Goal: Task Accomplishment & Management: Complete application form

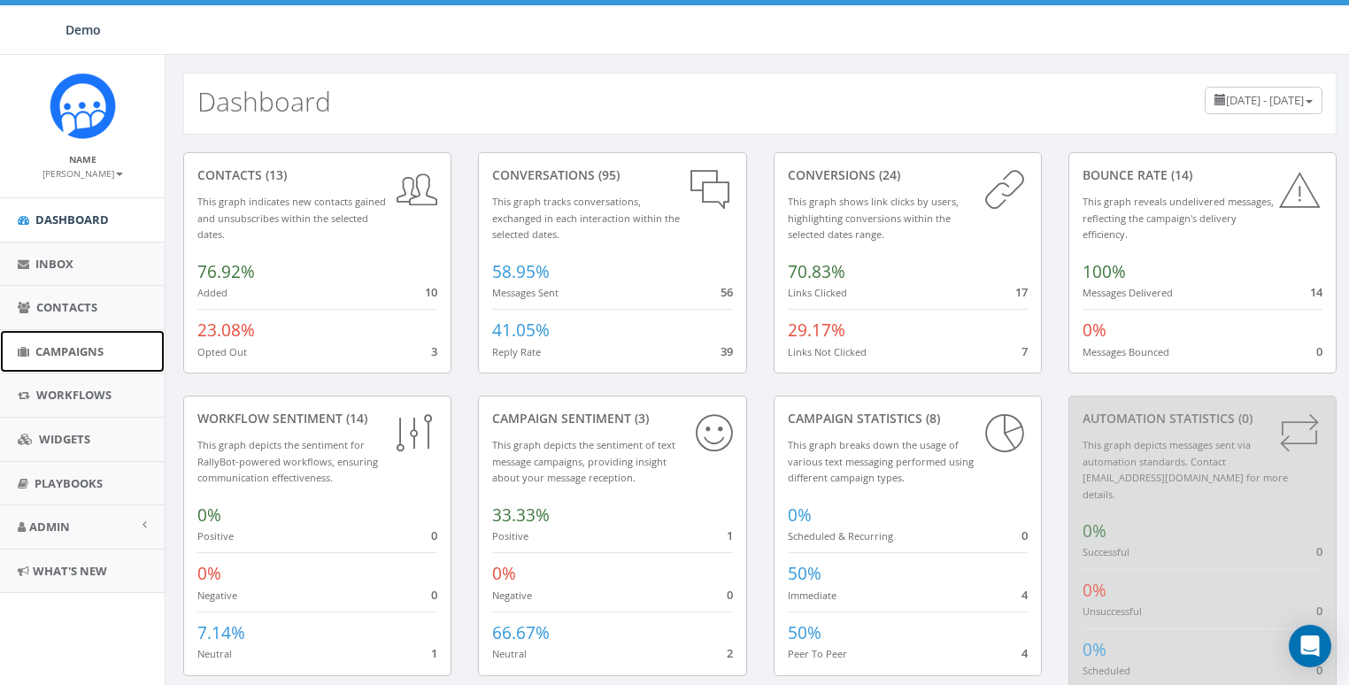
drag, startPoint x: 58, startPoint y: 352, endPoint x: 359, endPoint y: 256, distance: 316.1
click at [59, 352] on span "Campaigns" at bounding box center [69, 352] width 68 height 16
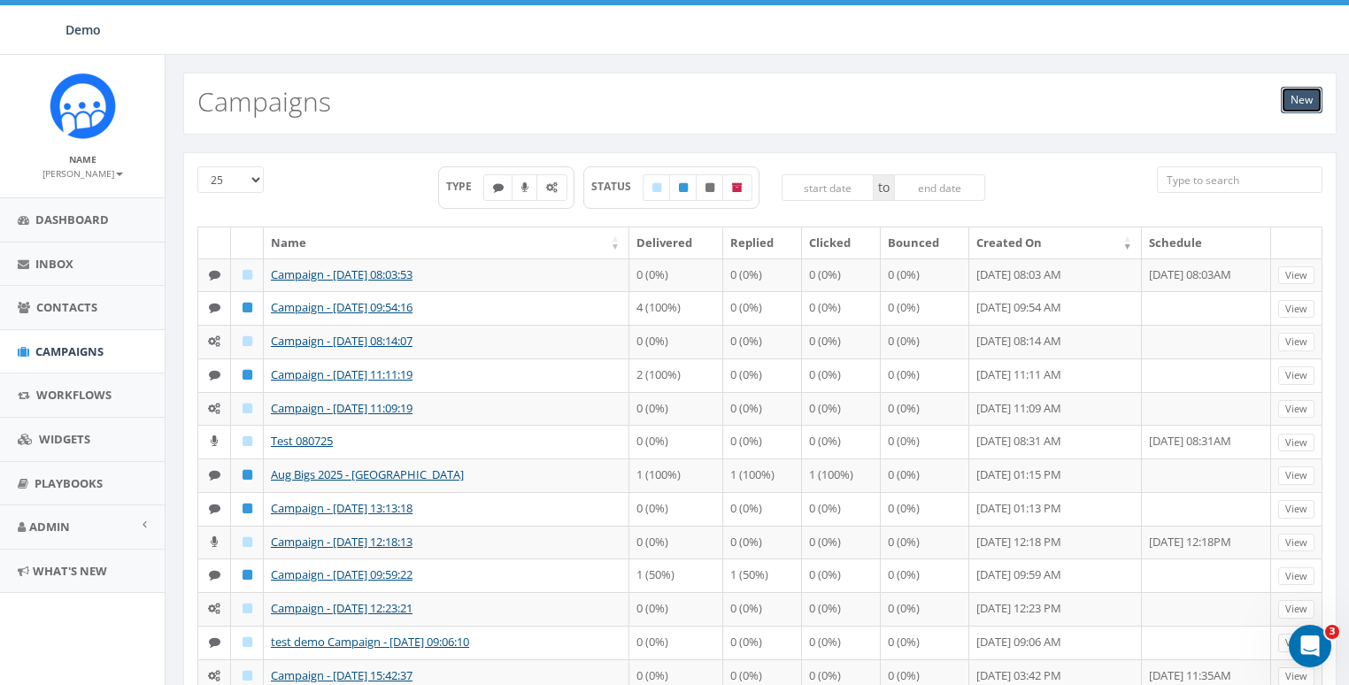
click at [1299, 96] on link "New" at bounding box center [1302, 100] width 42 height 27
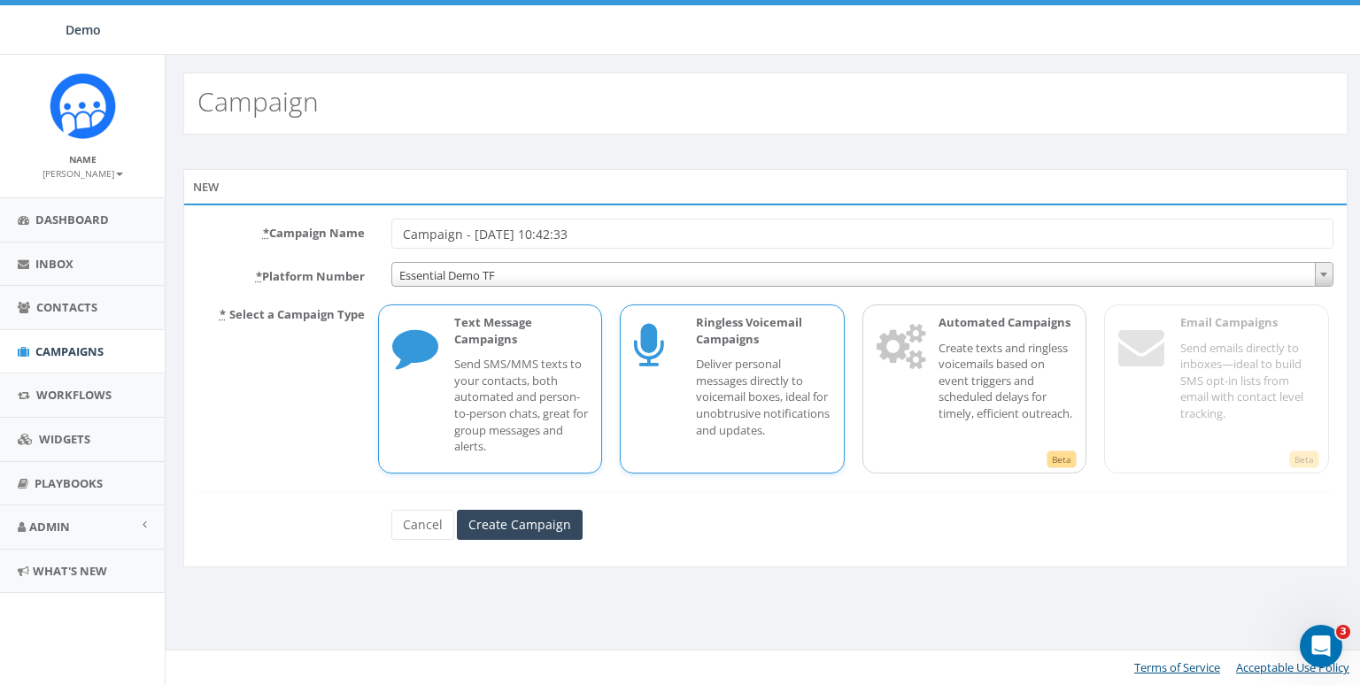
drag, startPoint x: 750, startPoint y: 398, endPoint x: 724, endPoint y: 406, distance: 26.9
click at [750, 398] on p "Deliver personal messages directly to voicemail boxes, ideal for unobtrusive no…" at bounding box center [763, 397] width 135 height 82
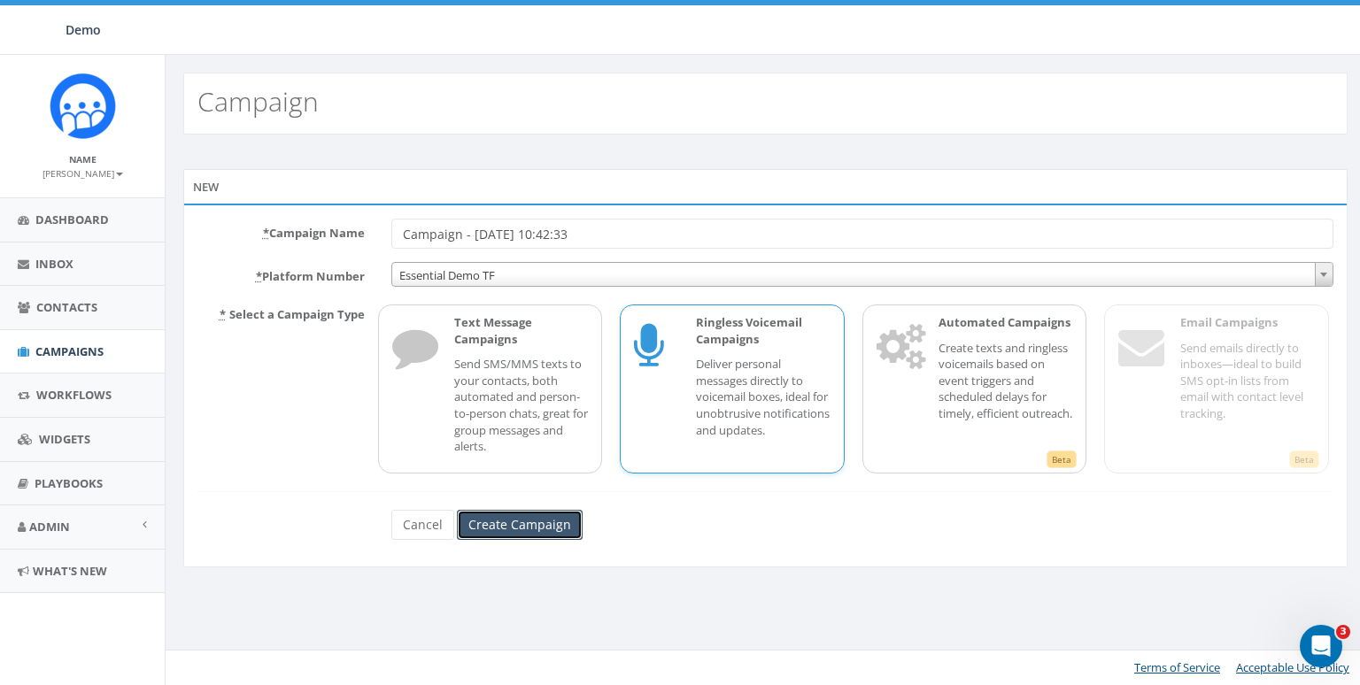
click at [555, 519] on input "Create Campaign" at bounding box center [520, 525] width 126 height 30
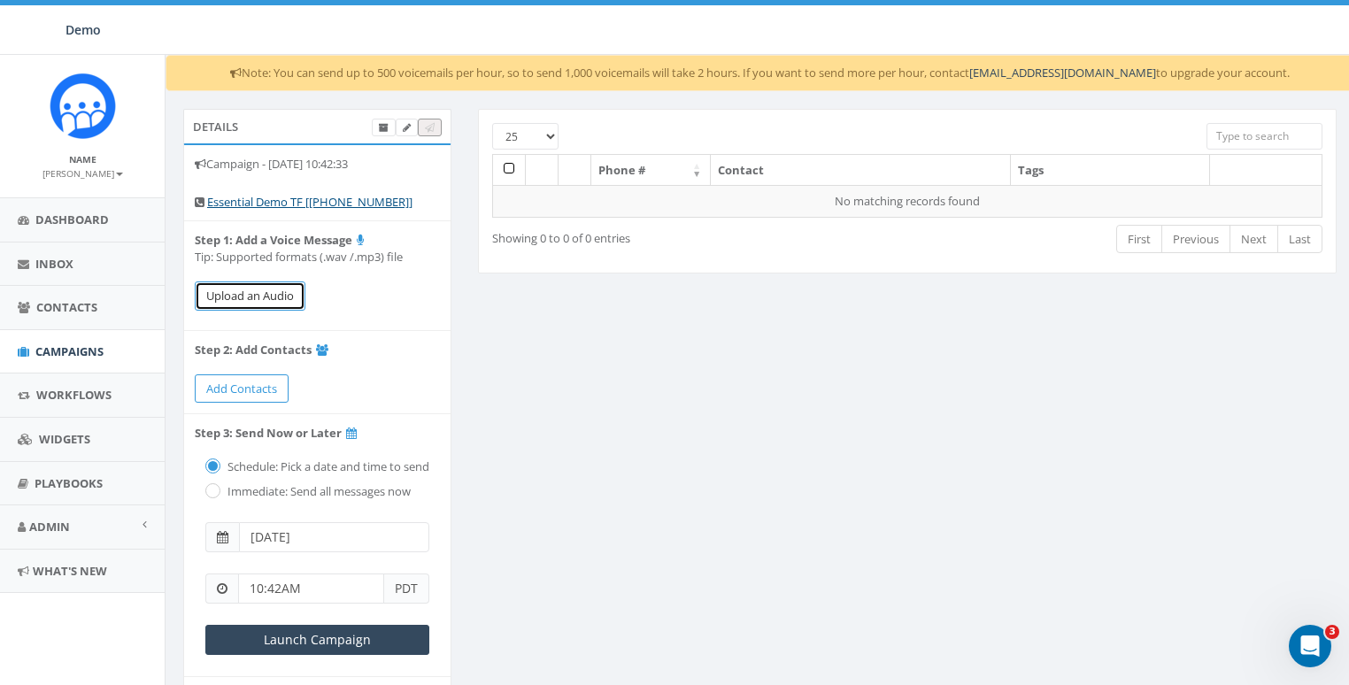
click at [244, 294] on button "Upload an Audio" at bounding box center [250, 296] width 111 height 29
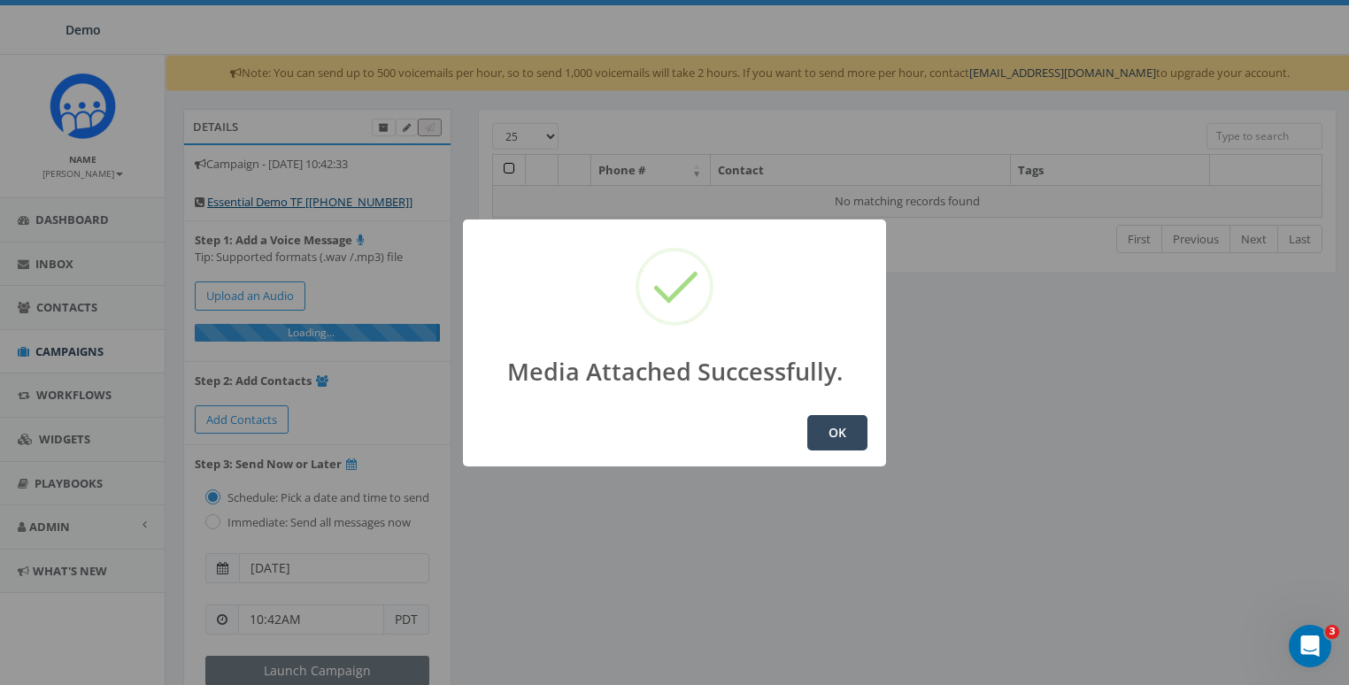
click at [832, 441] on button "OK" at bounding box center [837, 432] width 60 height 35
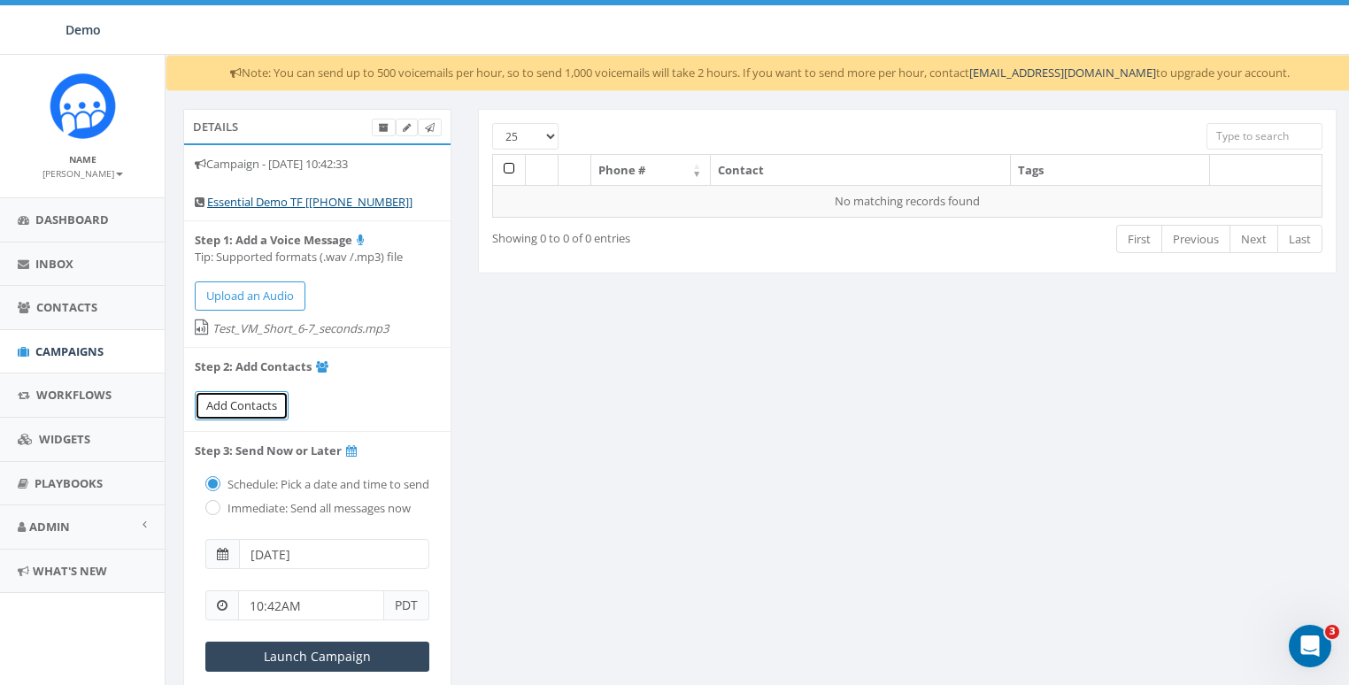
click at [237, 398] on span "Add Contacts" at bounding box center [241, 406] width 71 height 16
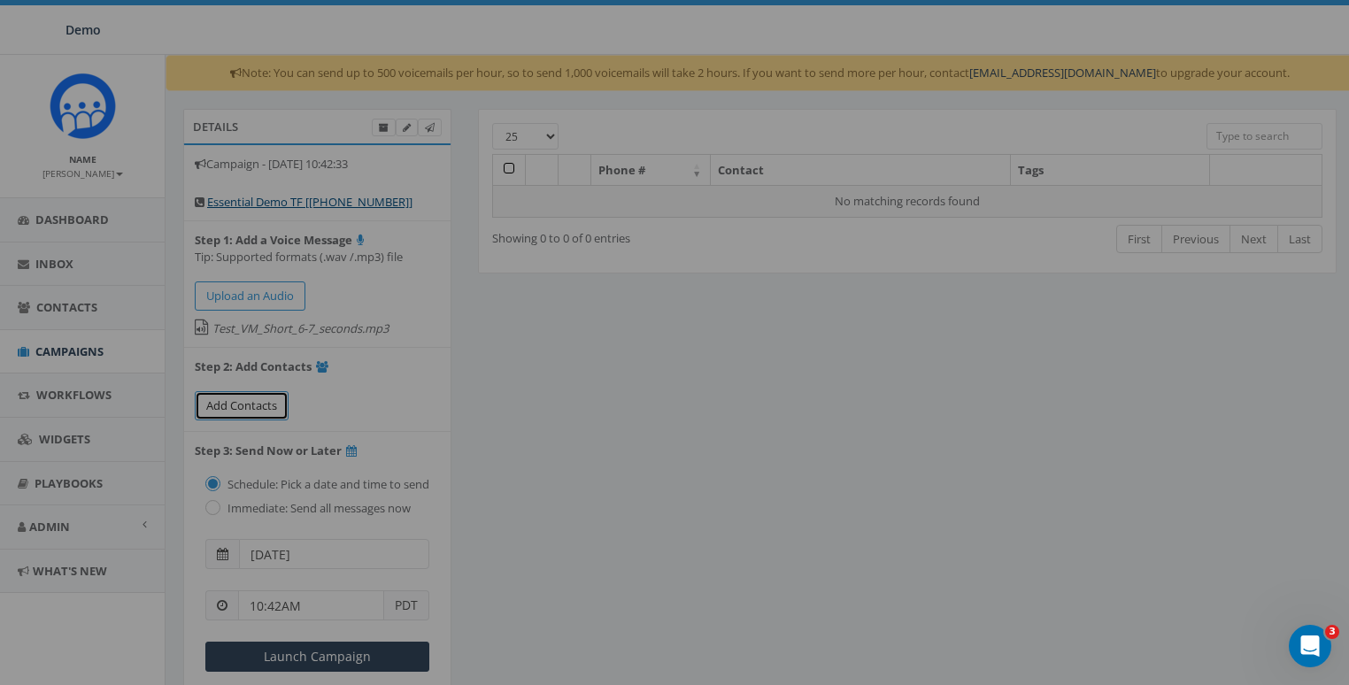
select select
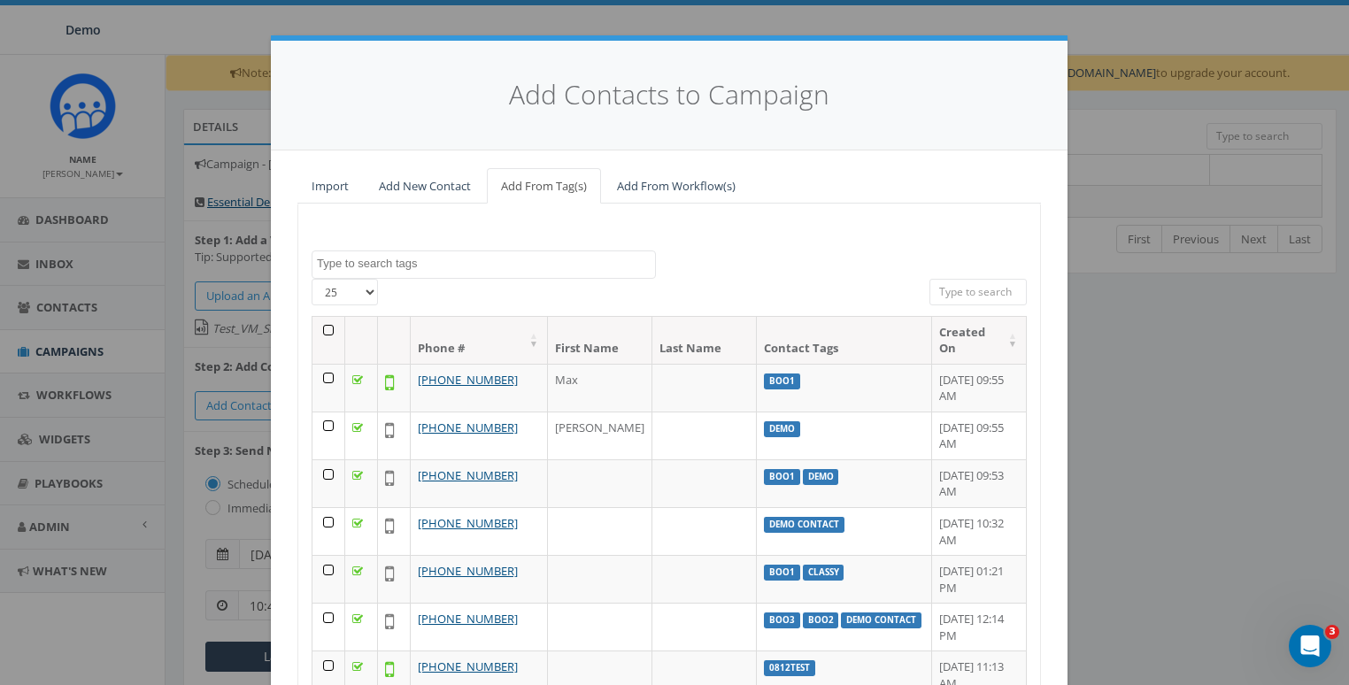
click at [998, 293] on input "search" at bounding box center [978, 292] width 97 height 27
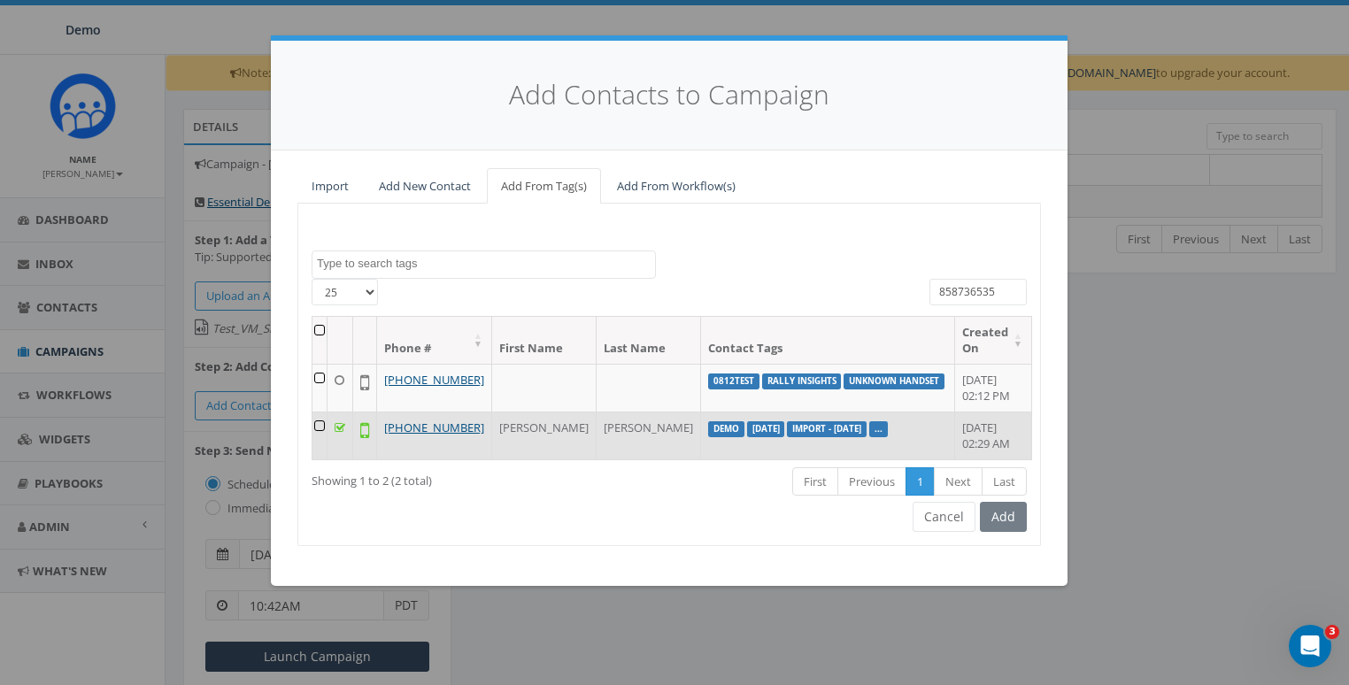
type input "858736535"
click at [328, 421] on td at bounding box center [320, 436] width 15 height 48
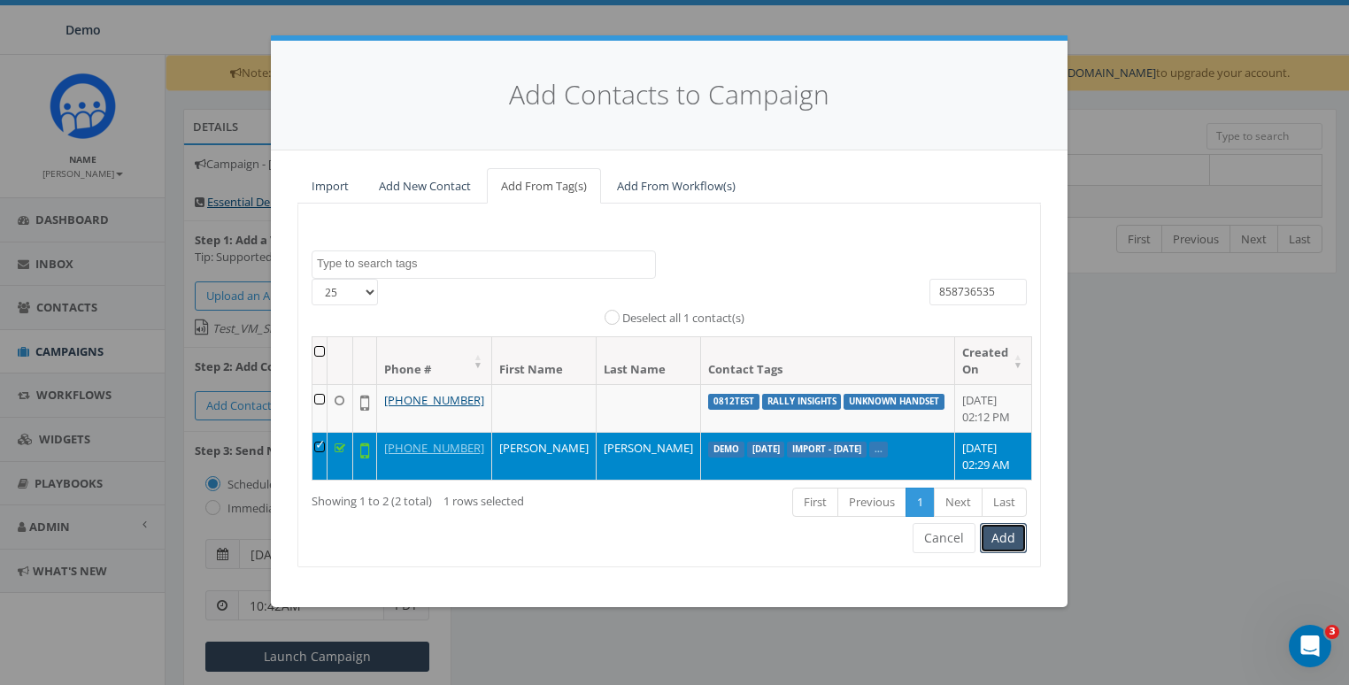
click at [994, 536] on button "Add" at bounding box center [1003, 538] width 47 height 30
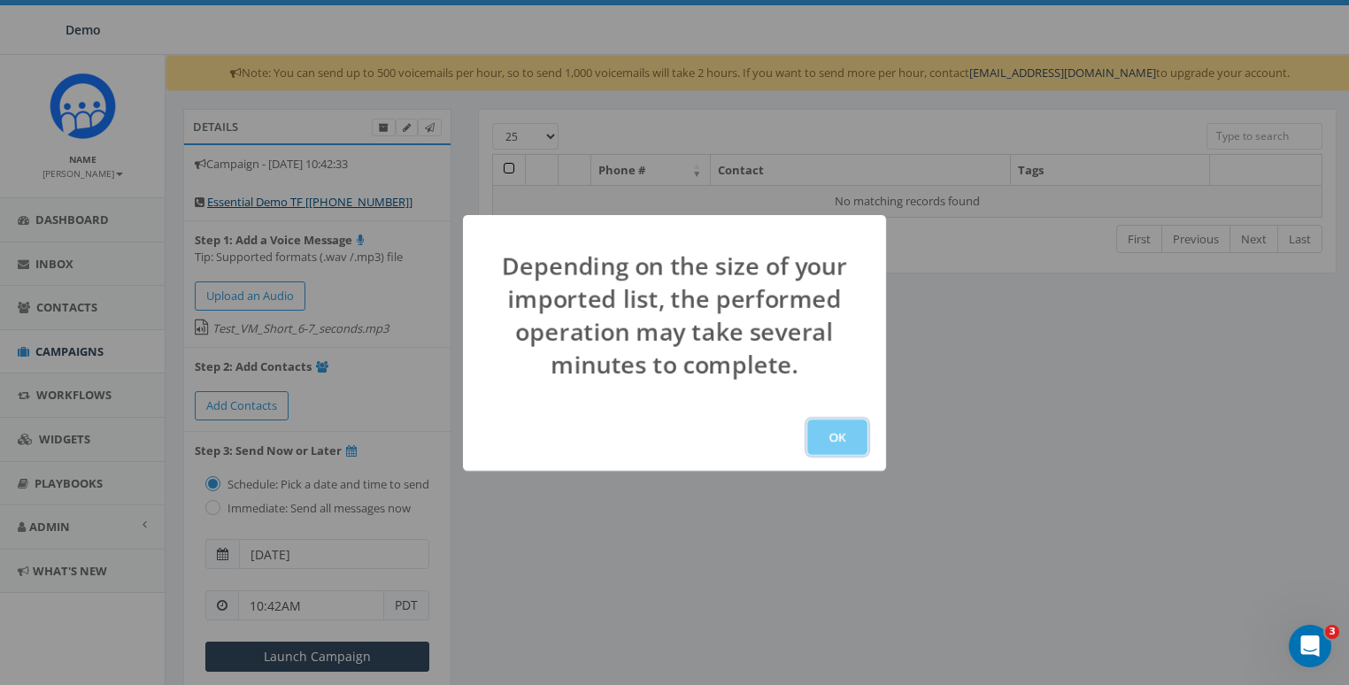
click at [843, 441] on button "OK" at bounding box center [837, 437] width 60 height 35
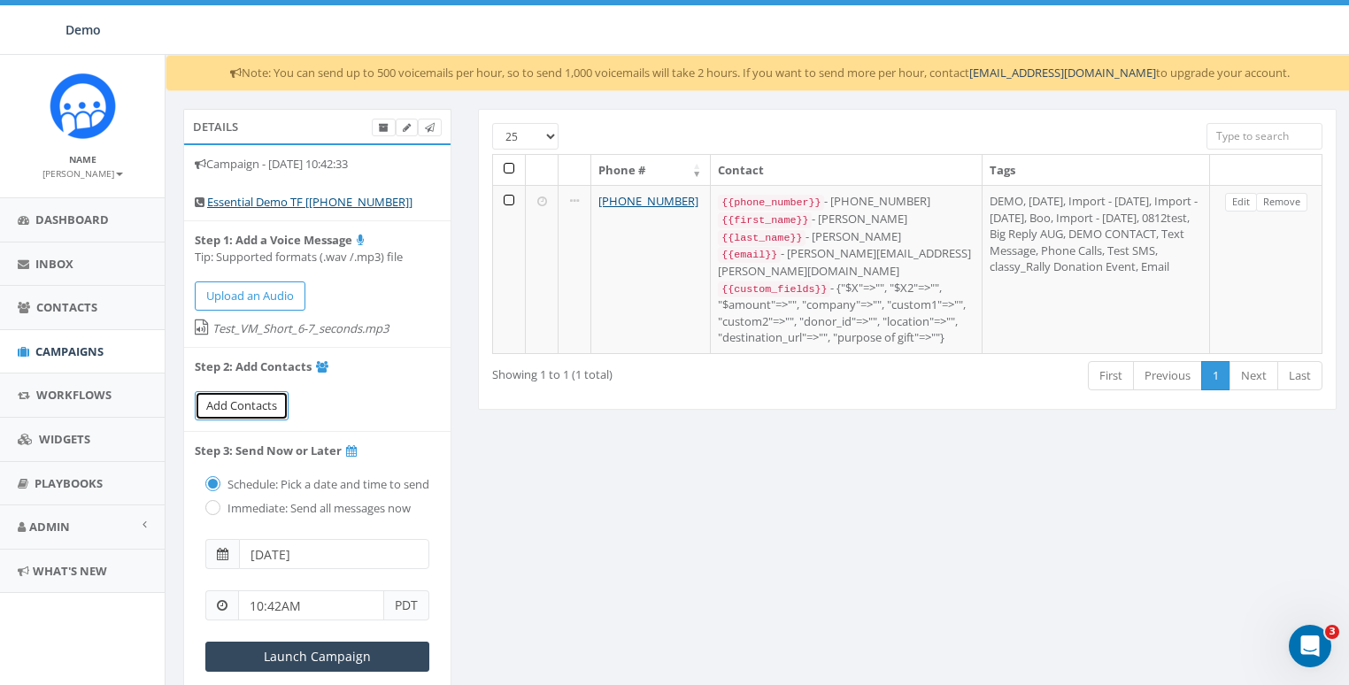
click at [253, 398] on span "Add Contacts" at bounding box center [241, 406] width 71 height 16
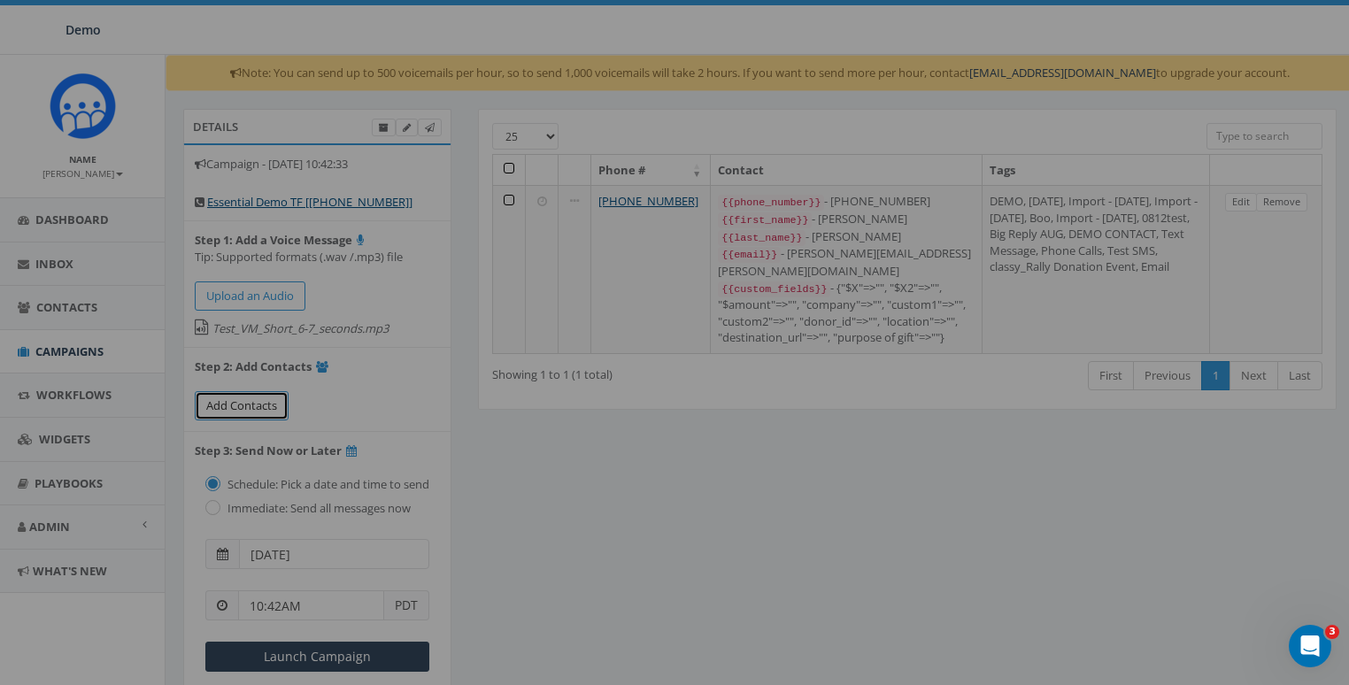
select select
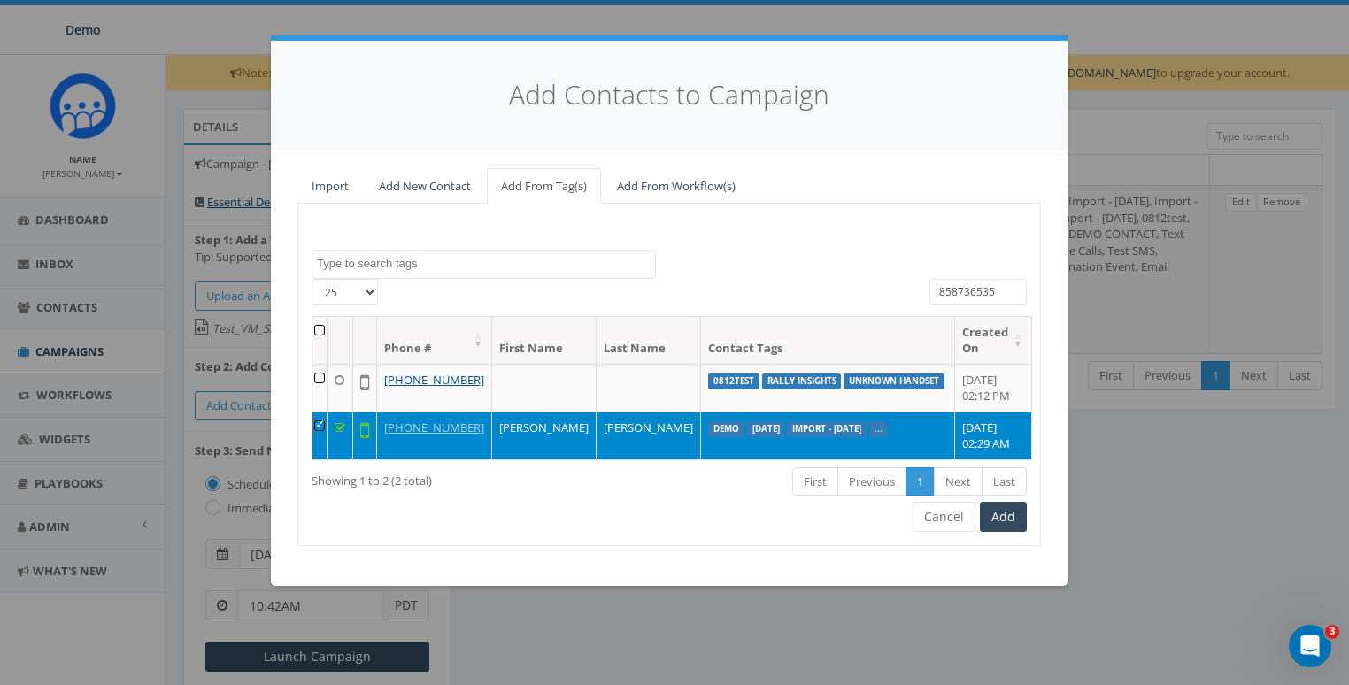
click at [1014, 286] on input "858736535" at bounding box center [978, 292] width 97 height 27
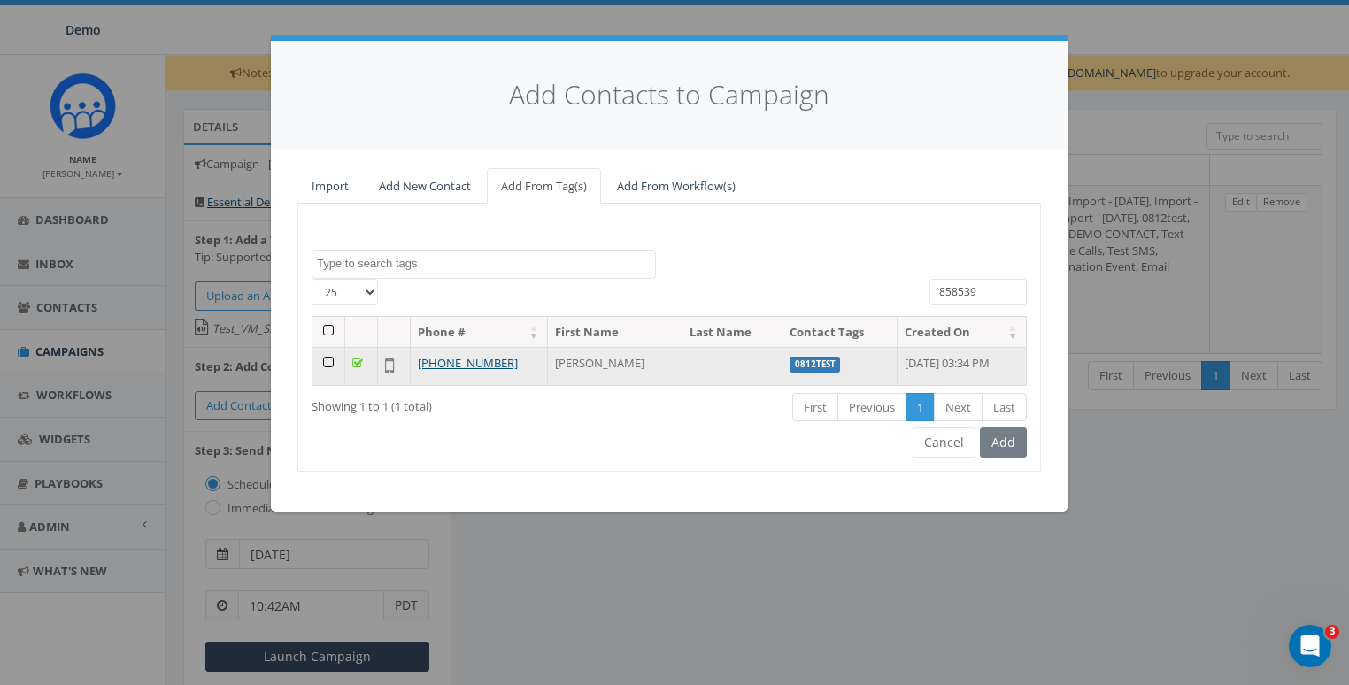
type input "858539"
click at [330, 365] on td at bounding box center [329, 366] width 33 height 38
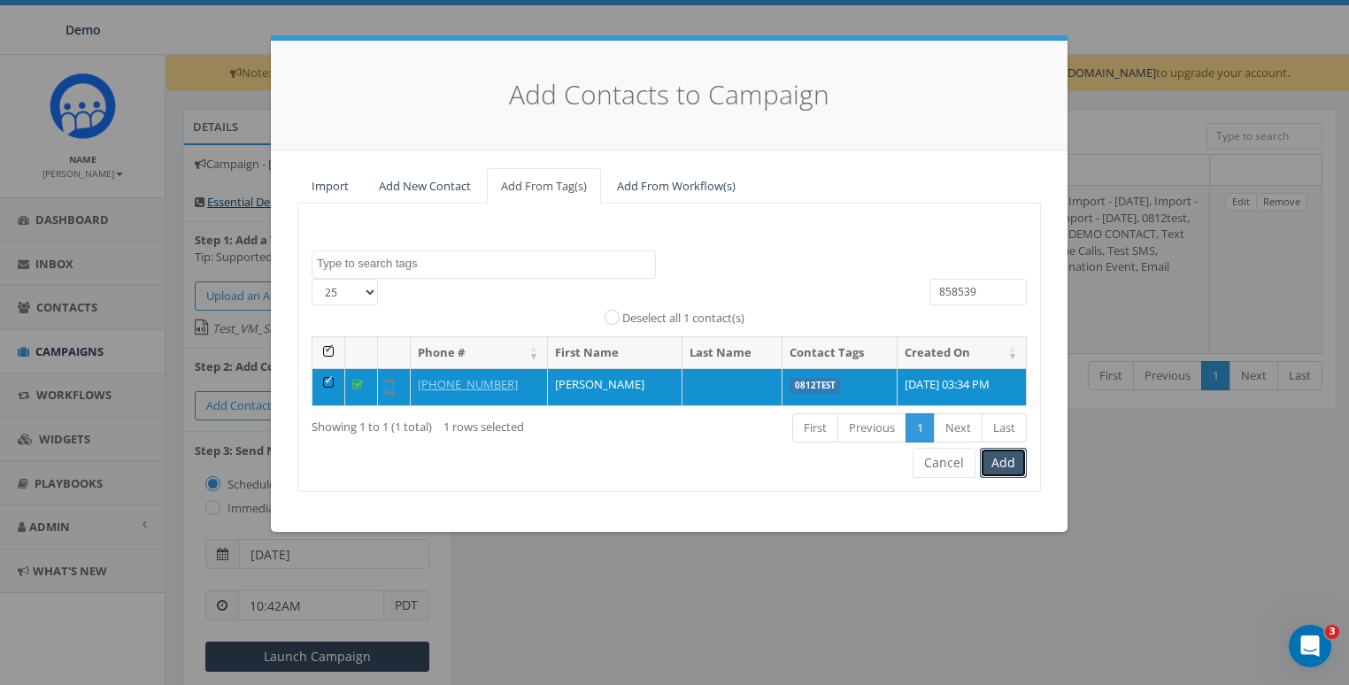
click at [1013, 467] on button "Add" at bounding box center [1003, 463] width 47 height 30
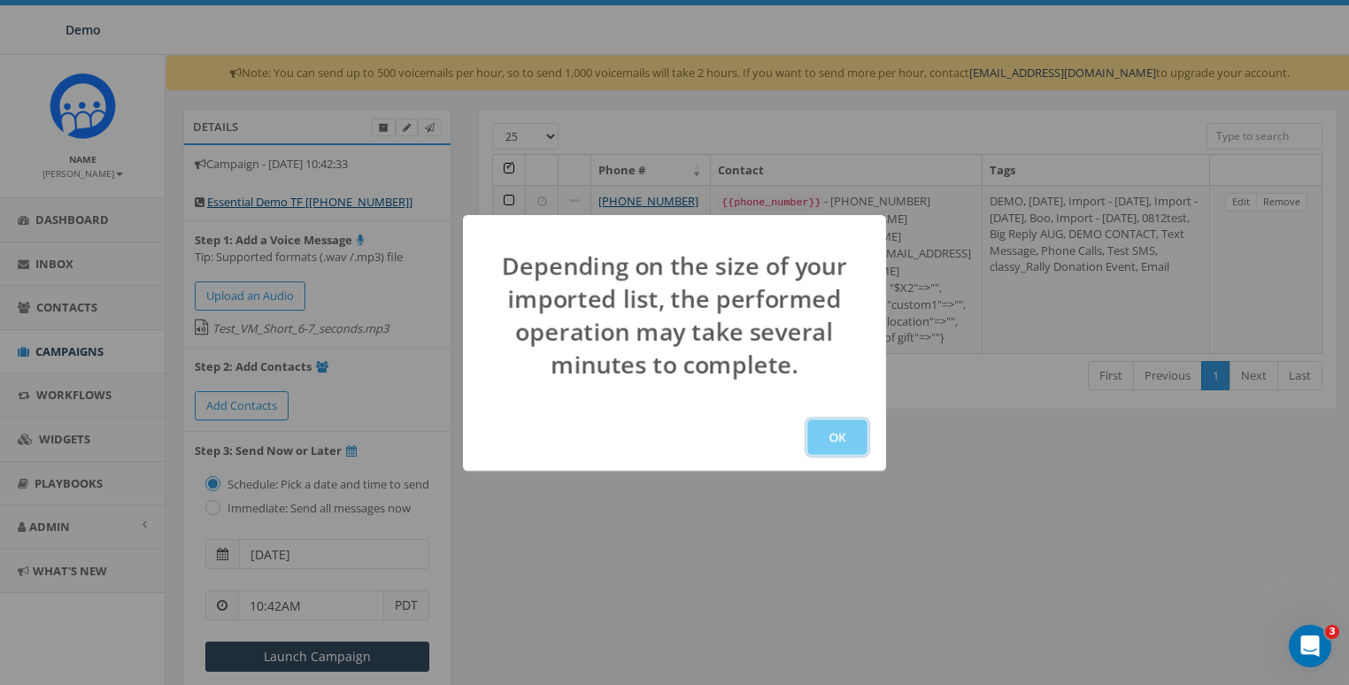
click at [852, 438] on button "OK" at bounding box center [837, 437] width 60 height 35
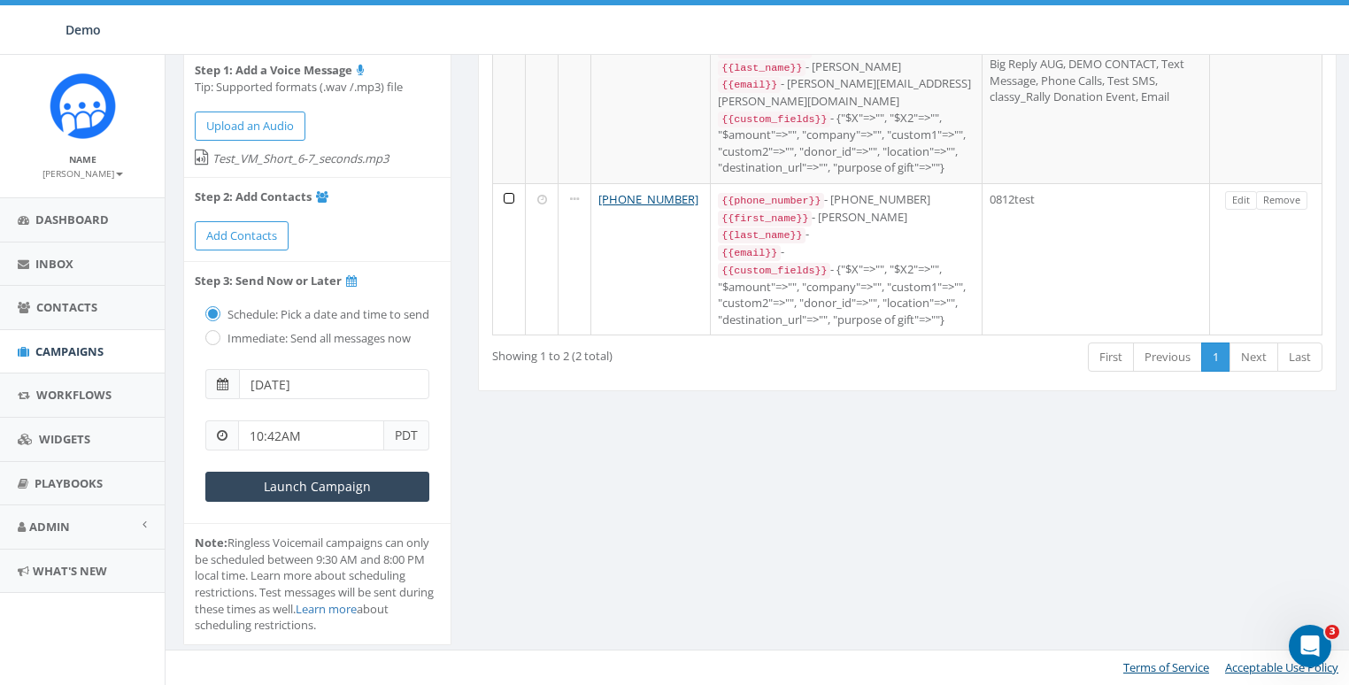
scroll to position [181, 0]
click at [223, 339] on label "Immediate: Send all messages now" at bounding box center [317, 339] width 188 height 18
click at [207, 339] on input "radio" at bounding box center [211, 340] width 12 height 12
radio input "true"
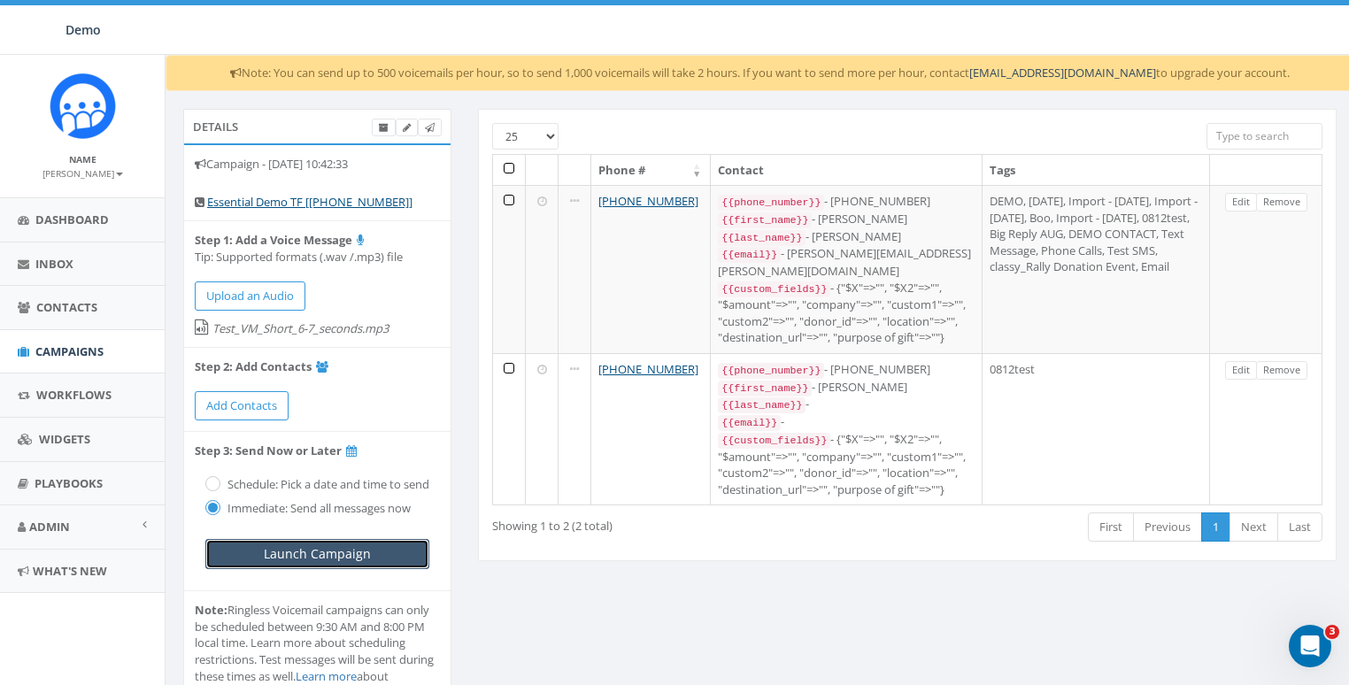
click at [331, 569] on input "Launch Campaign" at bounding box center [317, 554] width 224 height 30
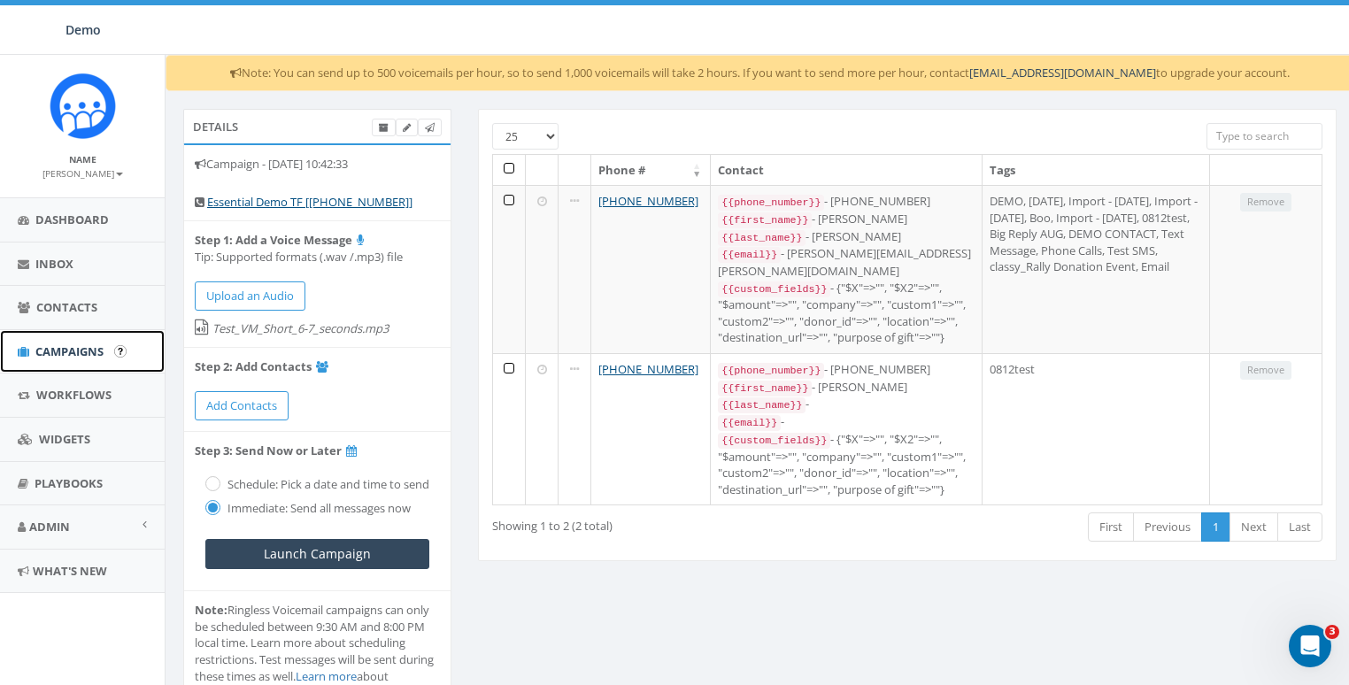
click at [78, 351] on span "Campaigns" at bounding box center [69, 352] width 68 height 16
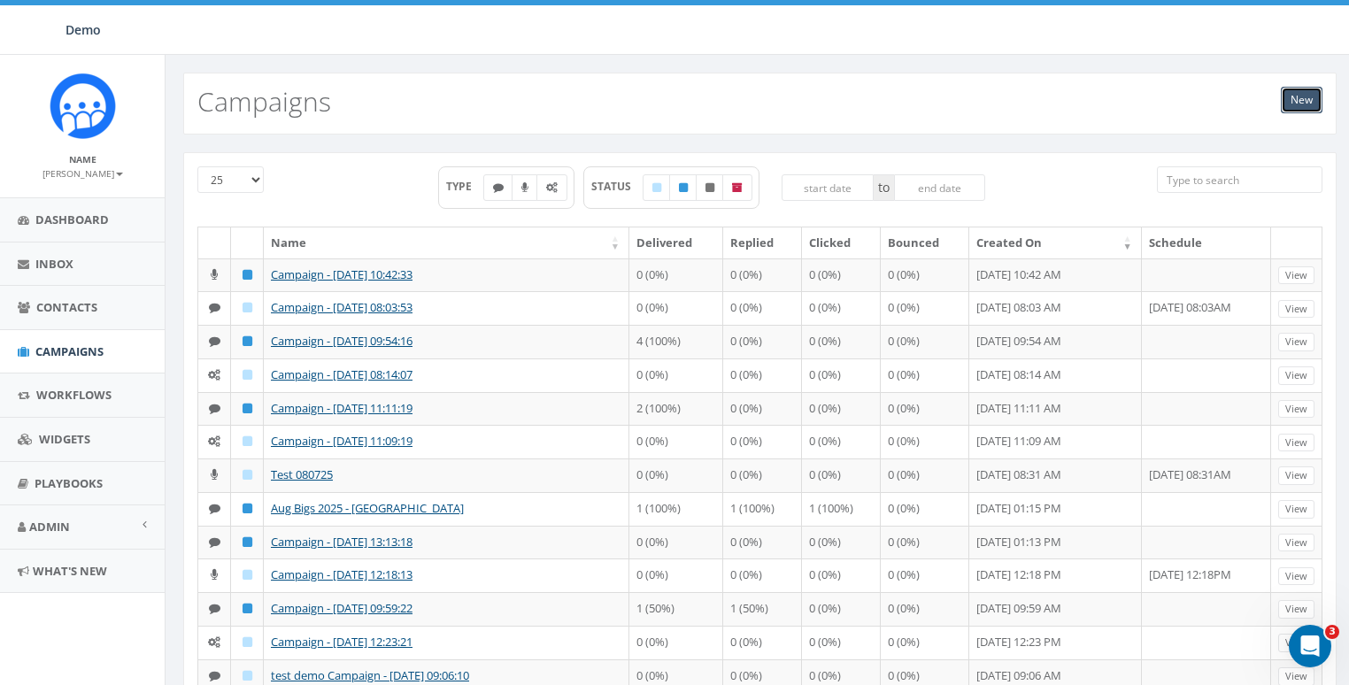
click at [1293, 105] on link "New" at bounding box center [1302, 100] width 42 height 27
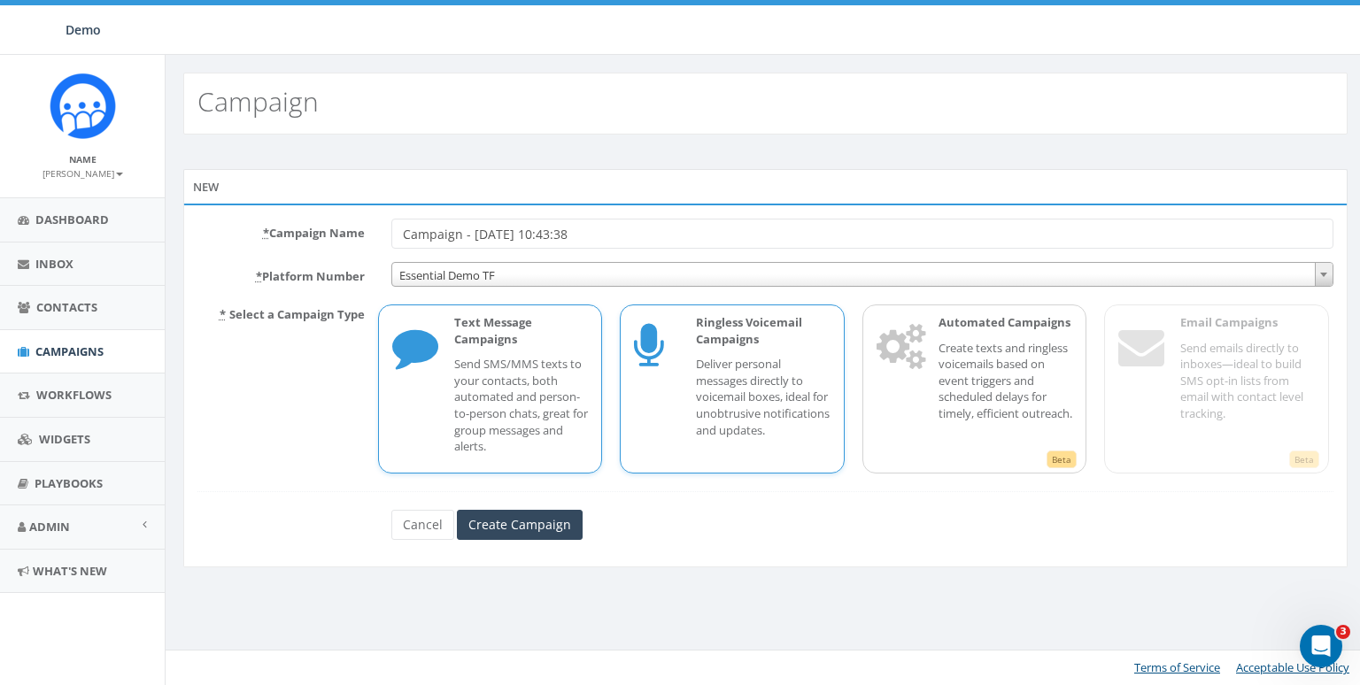
click at [784, 367] on p "Deliver personal messages directly to voicemail boxes, ideal for unobtrusive no…" at bounding box center [763, 397] width 135 height 82
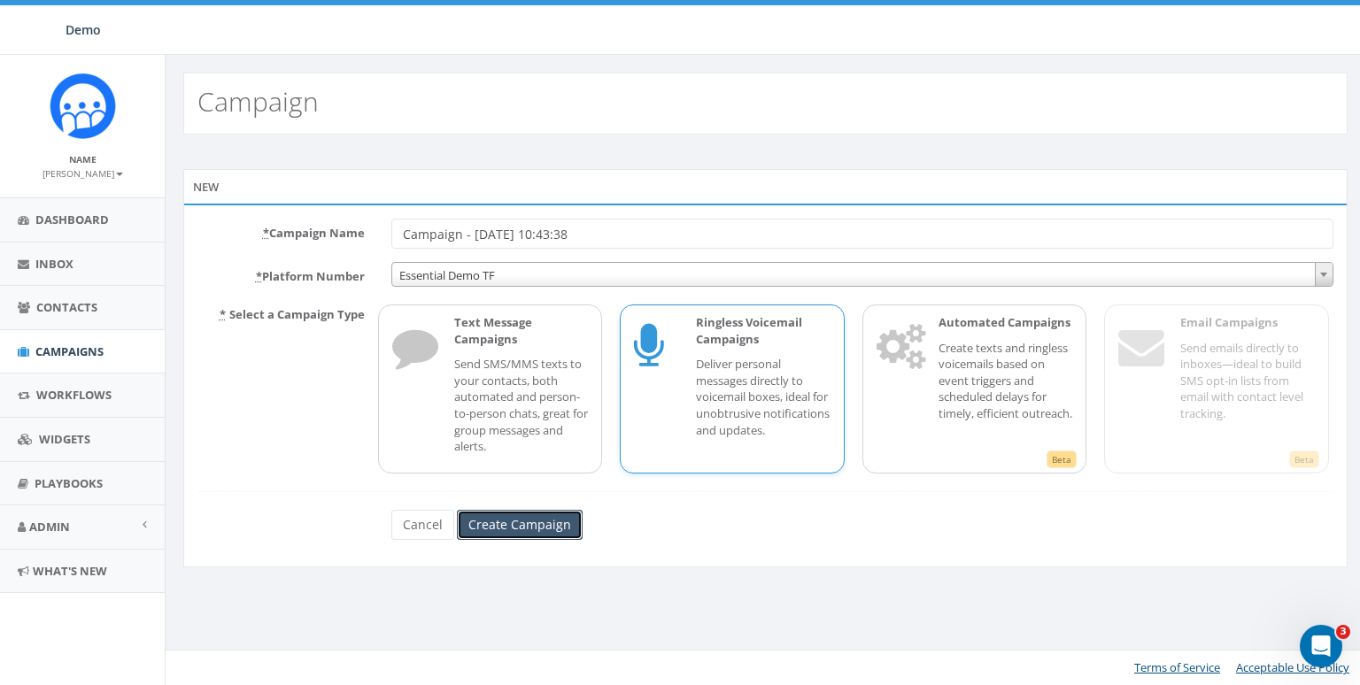
click at [508, 518] on input "Create Campaign" at bounding box center [520, 525] width 126 height 30
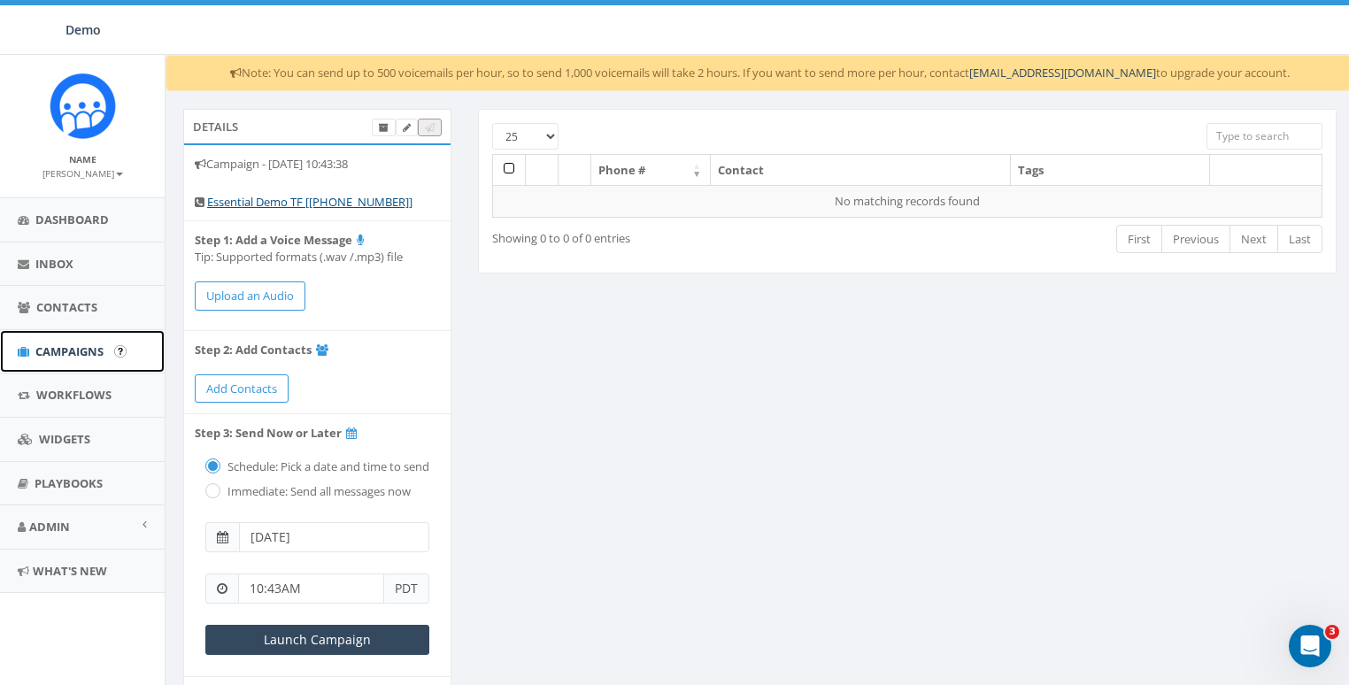
click at [58, 352] on span "Campaigns" at bounding box center [69, 352] width 68 height 16
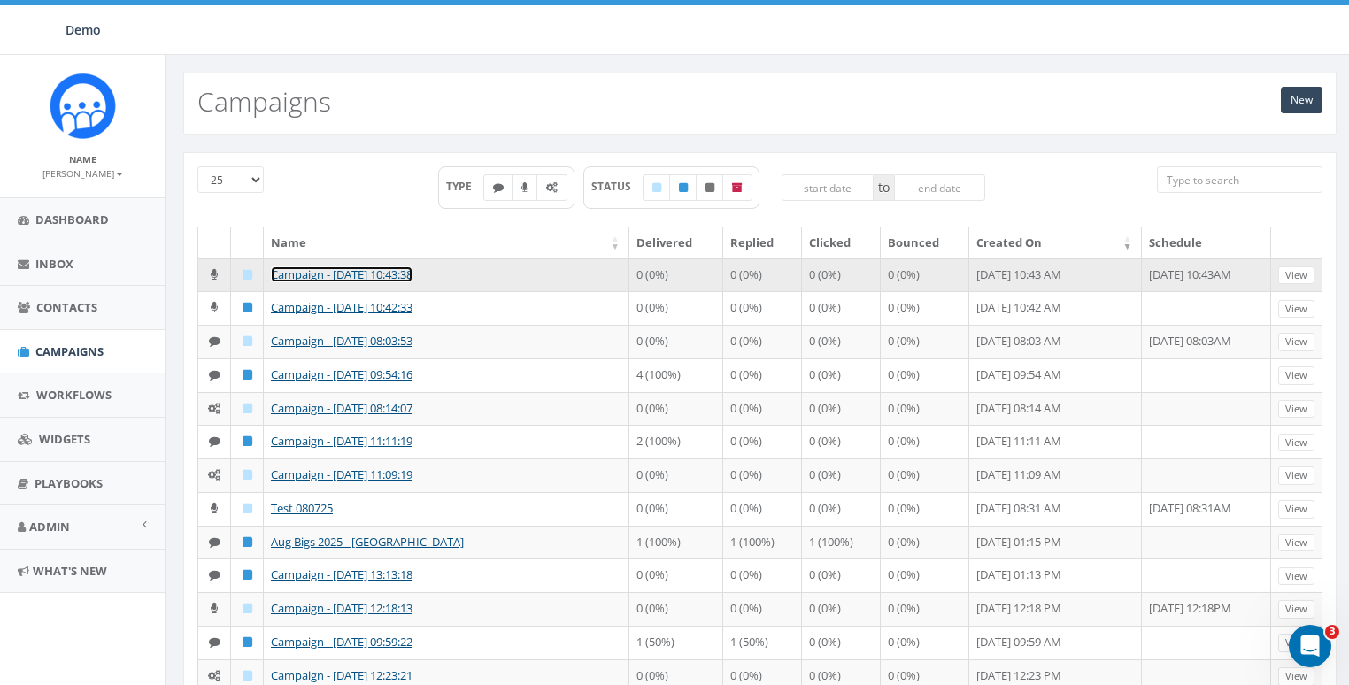
click at [321, 274] on link "Campaign - [DATE] 10:43:38" at bounding box center [342, 274] width 142 height 16
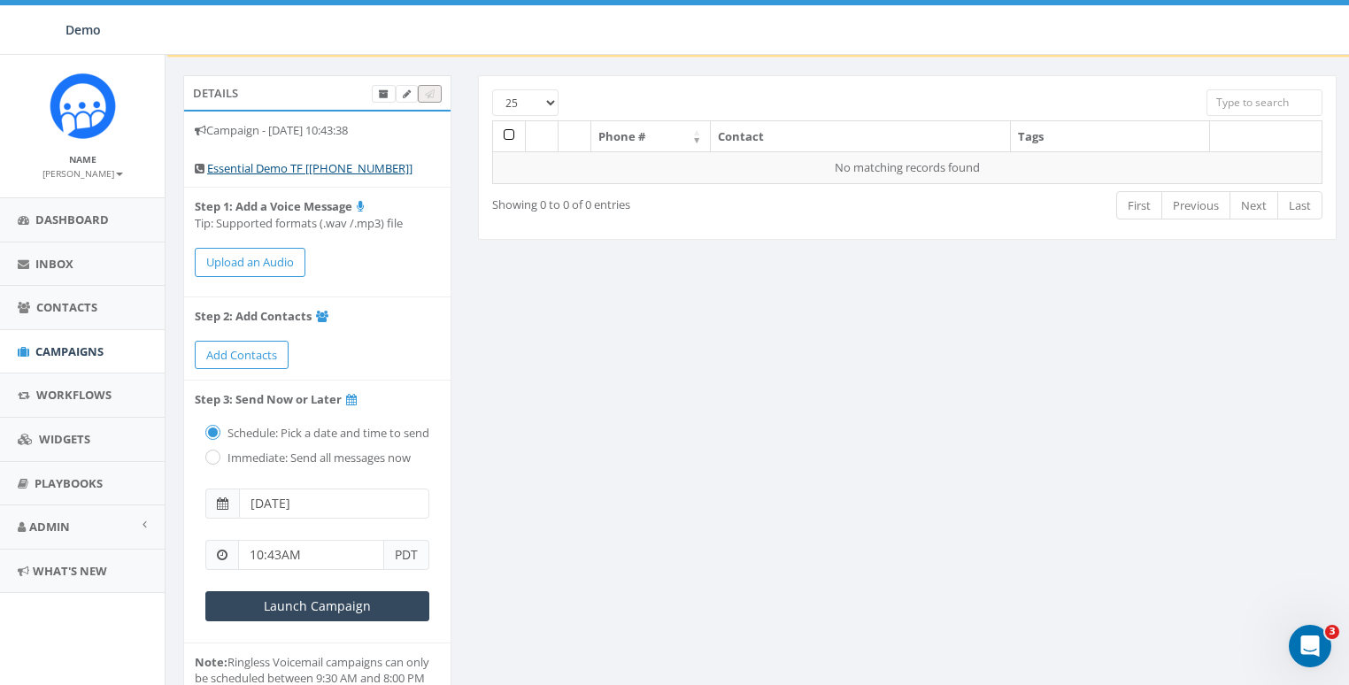
scroll to position [112, 0]
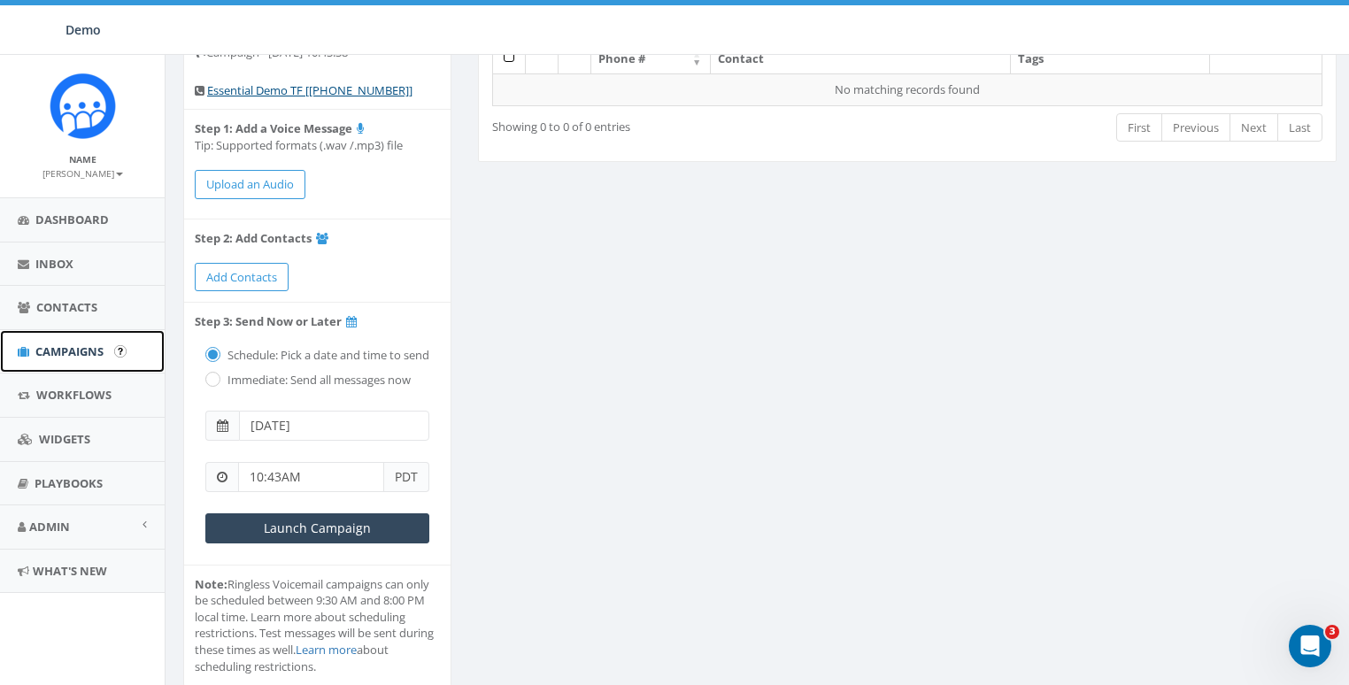
click at [59, 340] on link "Campaigns" at bounding box center [82, 351] width 165 height 43
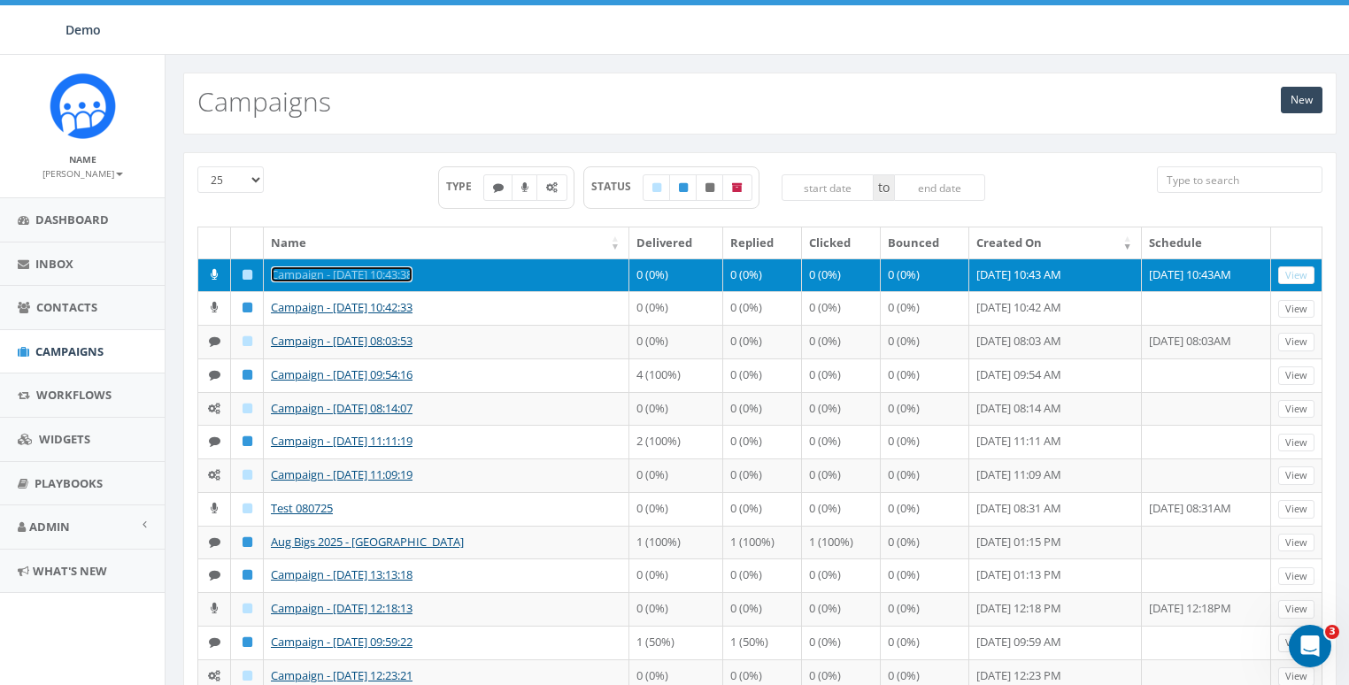
click at [388, 275] on link "Campaign - 09/09/2025, 10:43:38" at bounding box center [342, 274] width 142 height 16
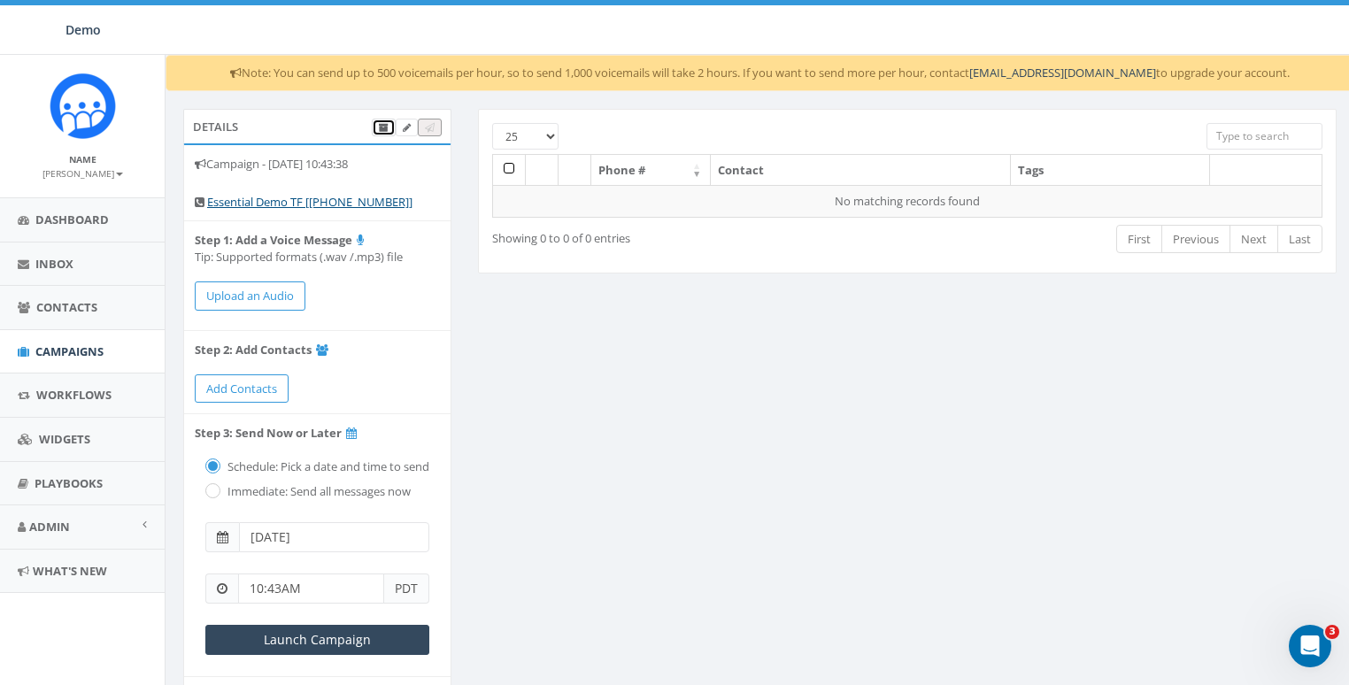
click at [386, 129] on icon at bounding box center [384, 128] width 10 height 10
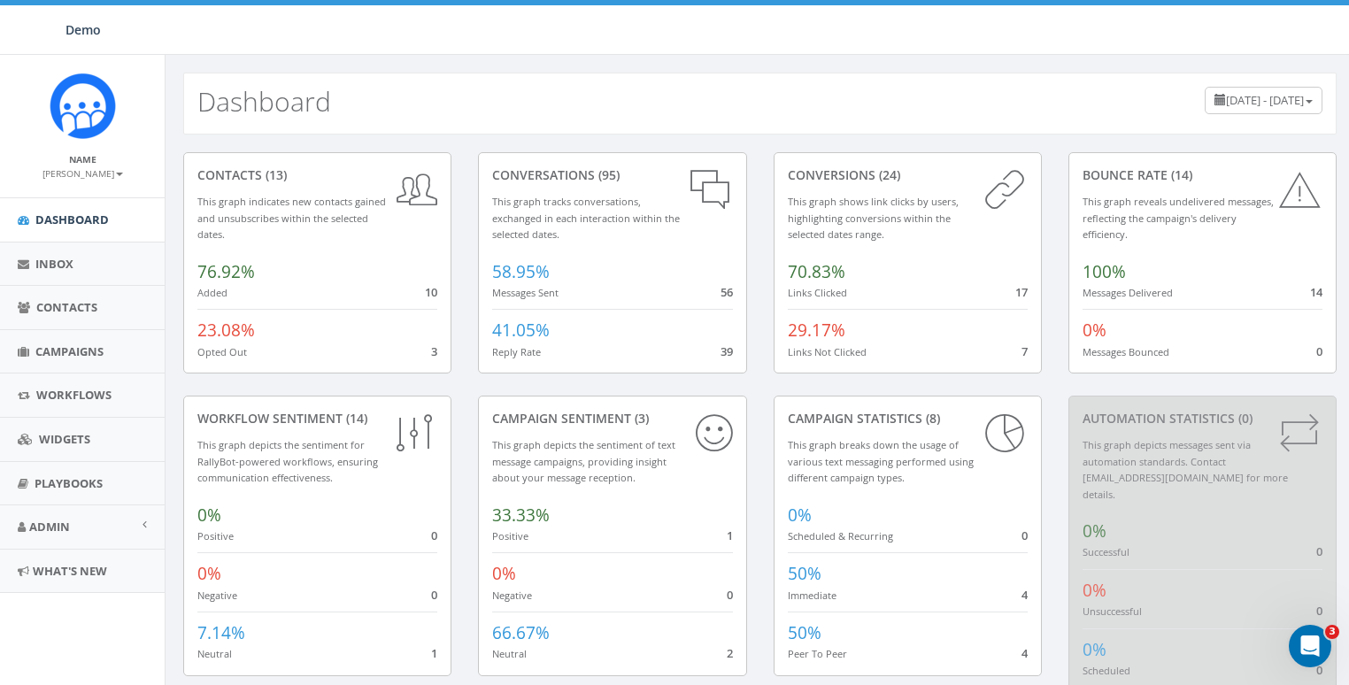
click at [84, 180] on small "[PERSON_NAME]" at bounding box center [82, 173] width 81 height 12
click at [80, 224] on link "Sign Out" at bounding box center [89, 223] width 140 height 22
